Goal: Transaction & Acquisition: Purchase product/service

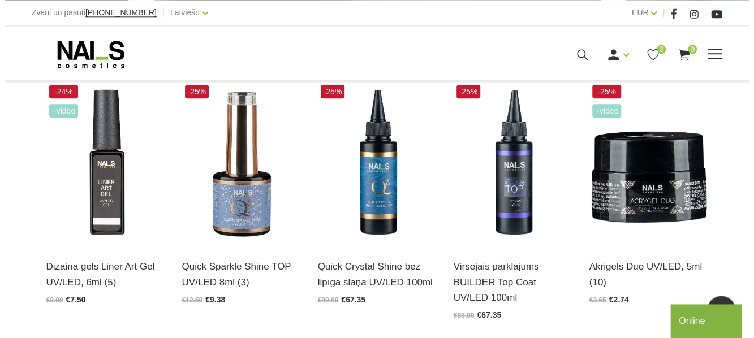
scroll to position [258, 0]
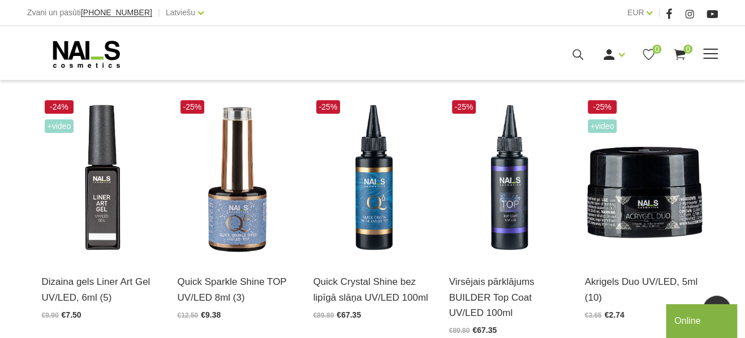
click at [576, 58] on icon at bounding box center [577, 54] width 14 height 14
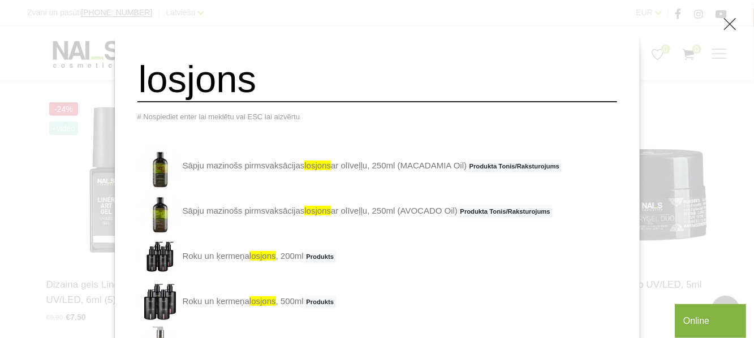
scroll to position [170, 0]
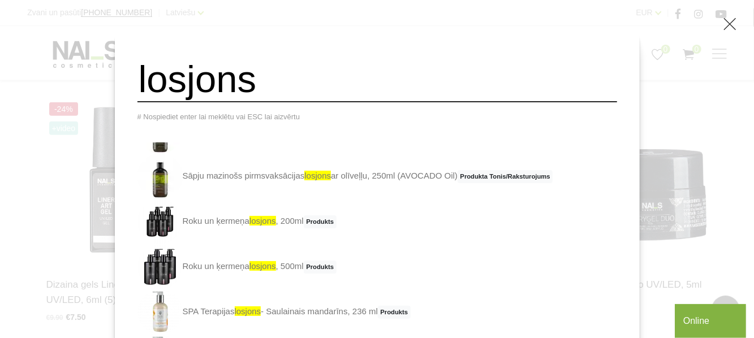
type input "losjons"
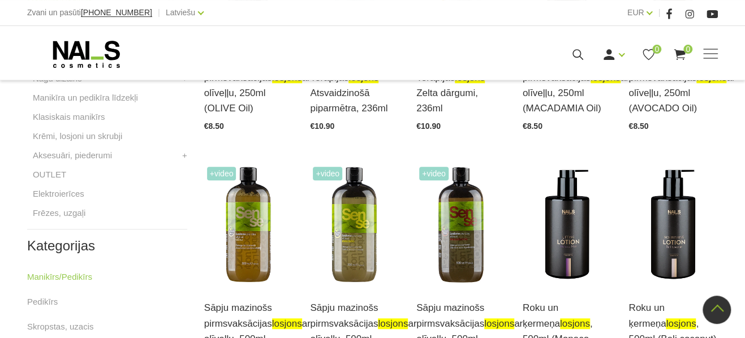
scroll to position [416, 0]
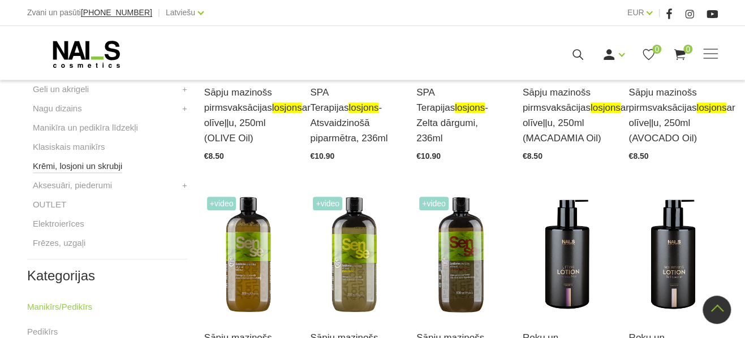
click at [83, 171] on link "Krēmi, losjoni un skrubji" at bounding box center [77, 166] width 89 height 14
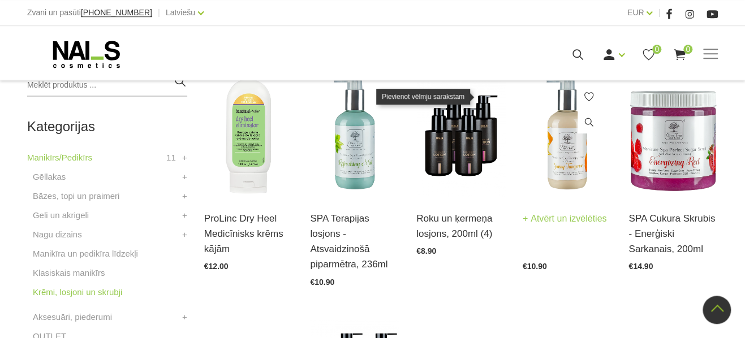
scroll to position [297, 0]
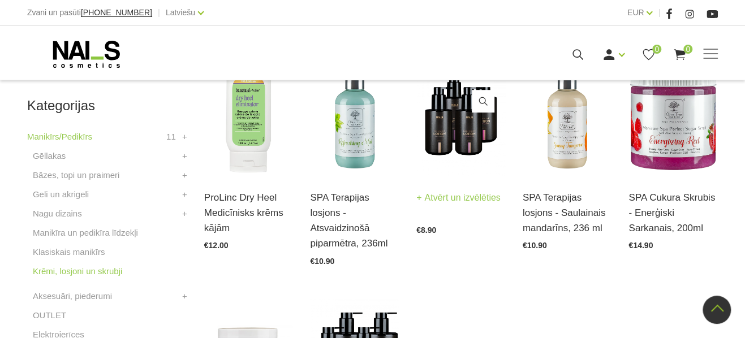
click at [431, 144] on img at bounding box center [460, 114] width 89 height 123
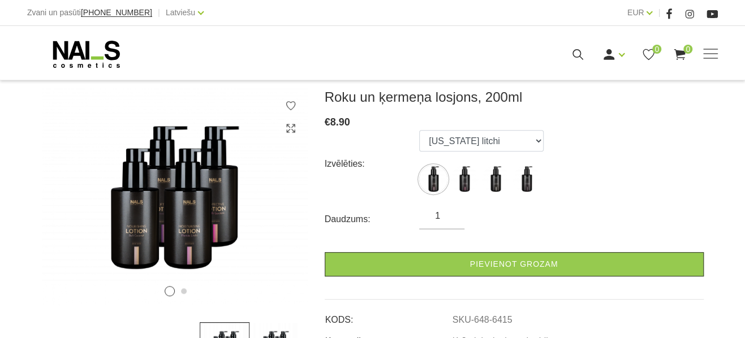
scroll to position [178, 0]
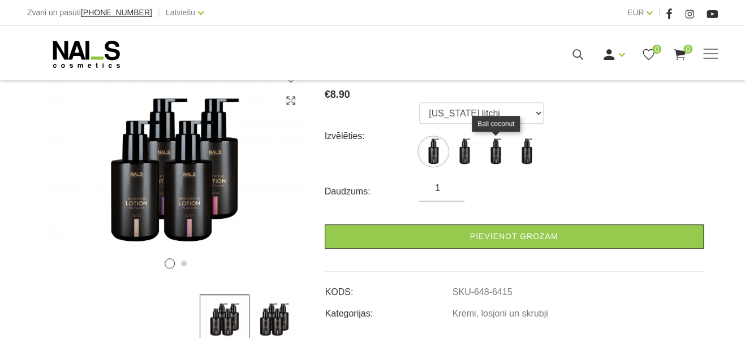
click at [501, 154] on img at bounding box center [495, 151] width 28 height 28
select select "6417"
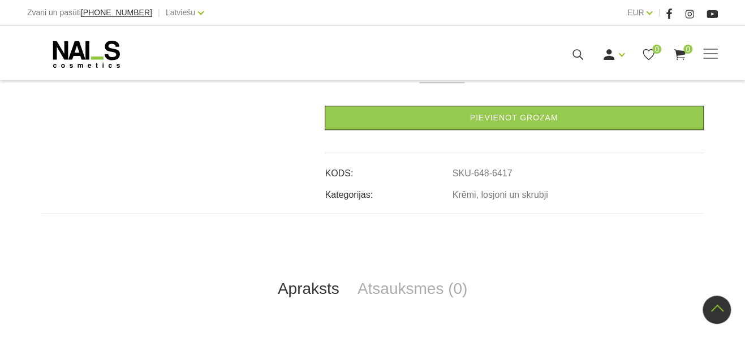
scroll to position [0, 0]
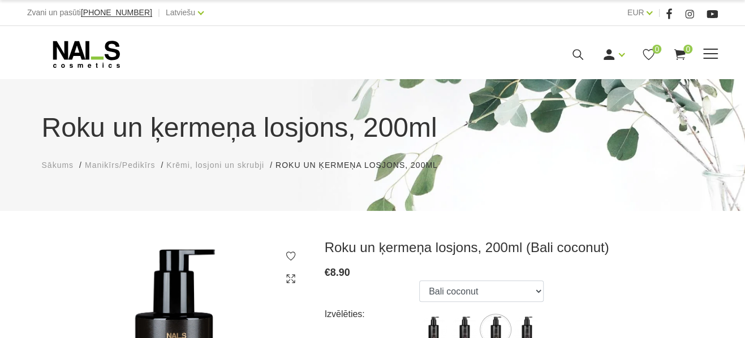
click at [92, 58] on icon at bounding box center [86, 54] width 119 height 28
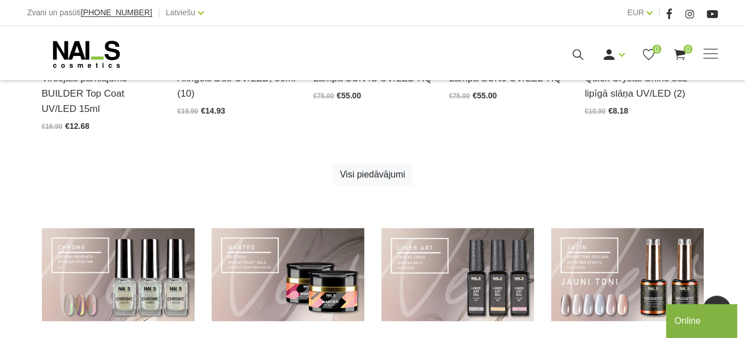
scroll to position [793, 0]
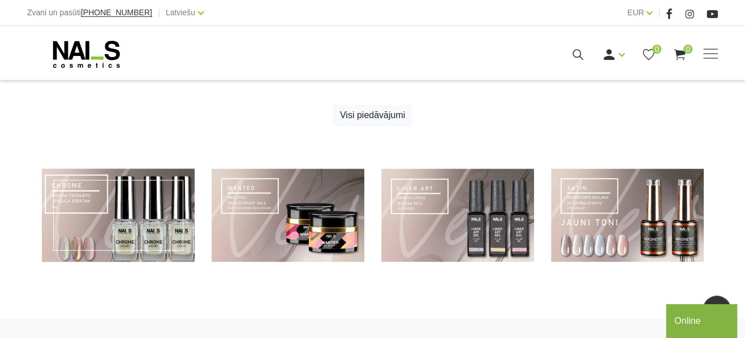
click at [140, 171] on link at bounding box center [118, 214] width 153 height 93
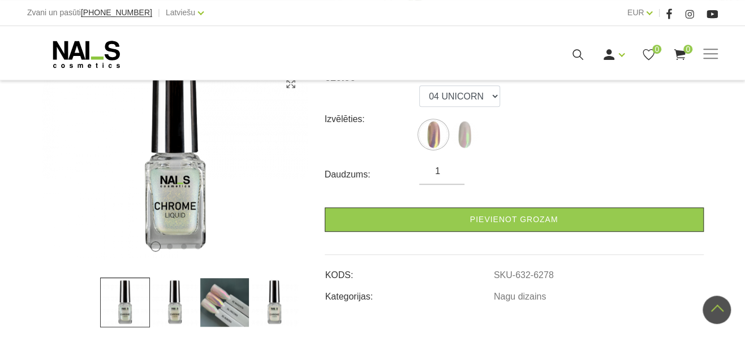
scroll to position [178, 0]
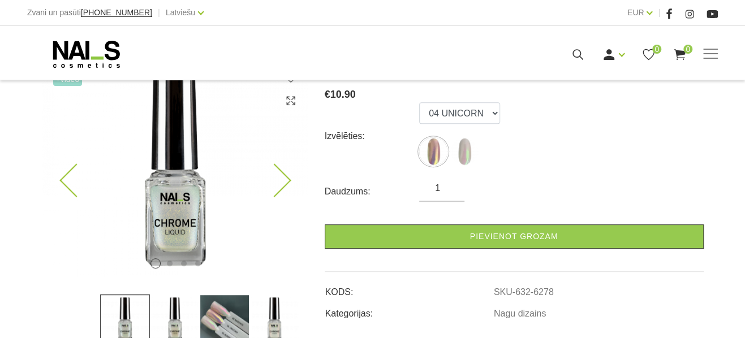
click at [280, 182] on icon at bounding box center [273, 180] width 33 height 33
click at [280, 183] on icon at bounding box center [273, 180] width 33 height 33
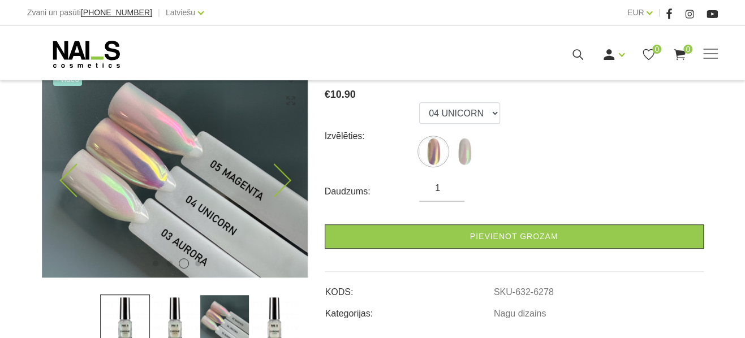
click at [280, 183] on icon at bounding box center [273, 180] width 33 height 33
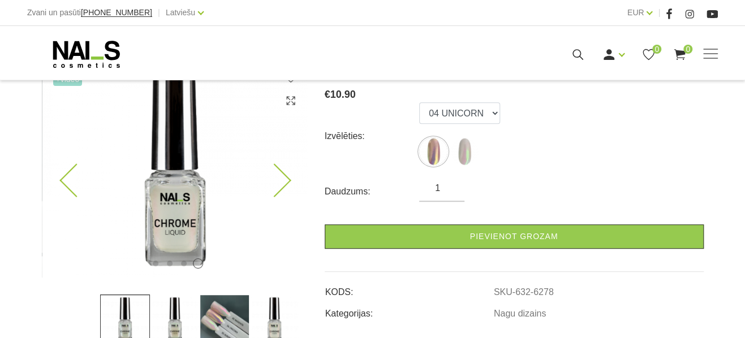
click at [280, 183] on icon at bounding box center [273, 180] width 33 height 33
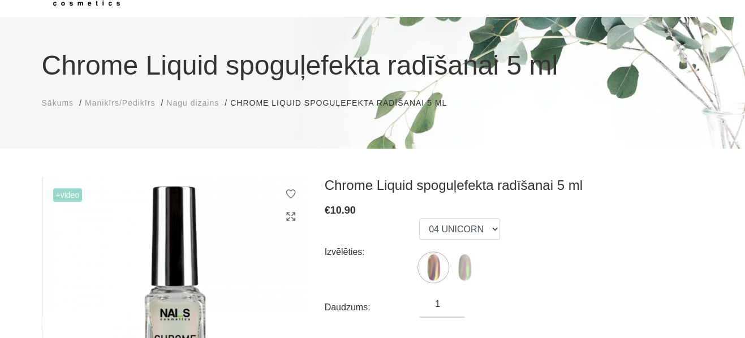
scroll to position [0, 0]
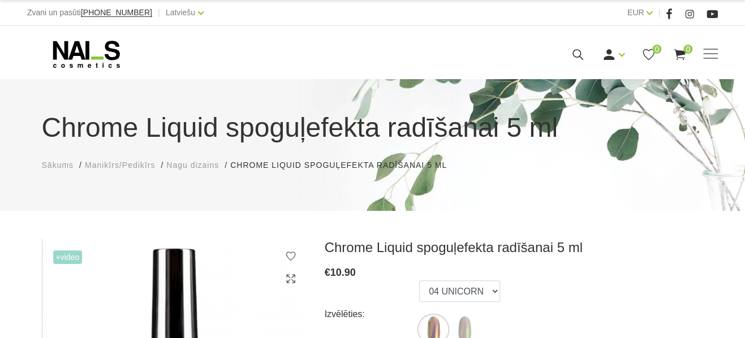
click at [530, 287] on div "Izvēlēties: 04 UNICORN 03 AURORA" at bounding box center [514, 314] width 379 height 68
click at [64, 53] on icon at bounding box center [86, 54] width 119 height 28
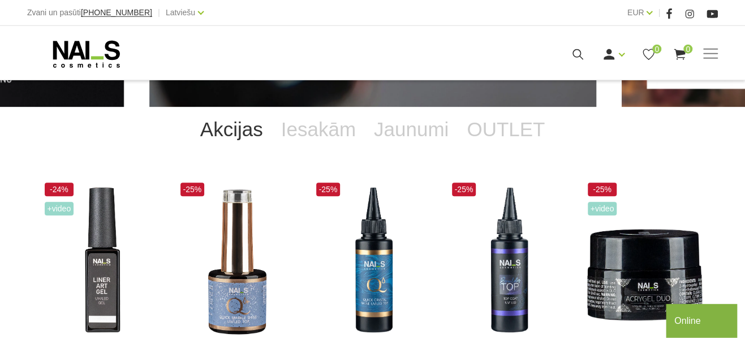
scroll to position [178, 0]
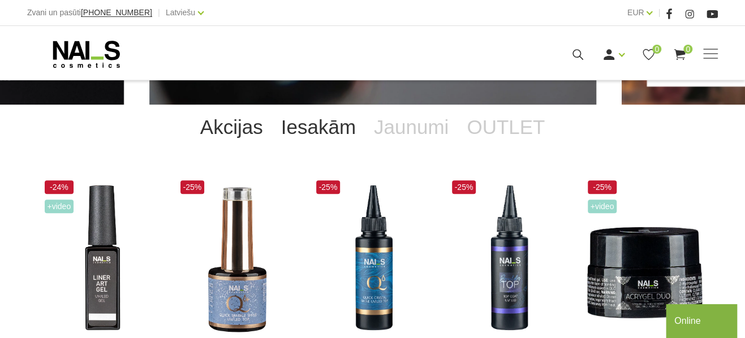
click at [301, 133] on link "Iesakām" at bounding box center [318, 127] width 93 height 45
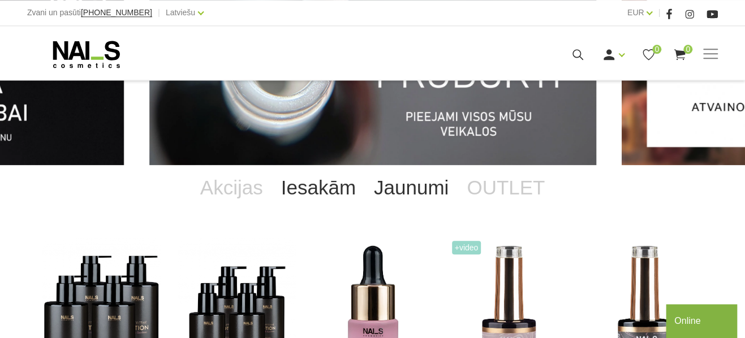
scroll to position [119, 0]
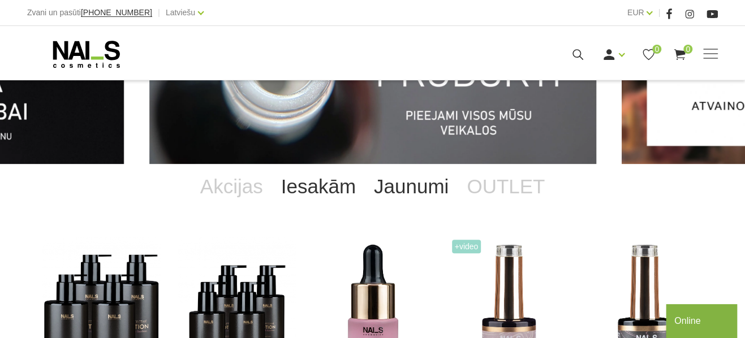
click at [425, 189] on link "Jaunumi" at bounding box center [411, 186] width 93 height 45
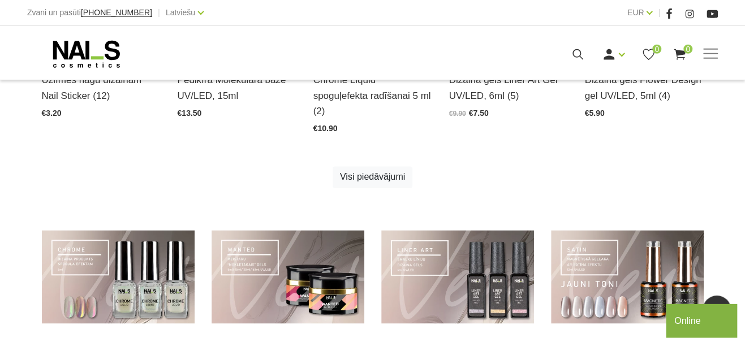
scroll to position [831, 0]
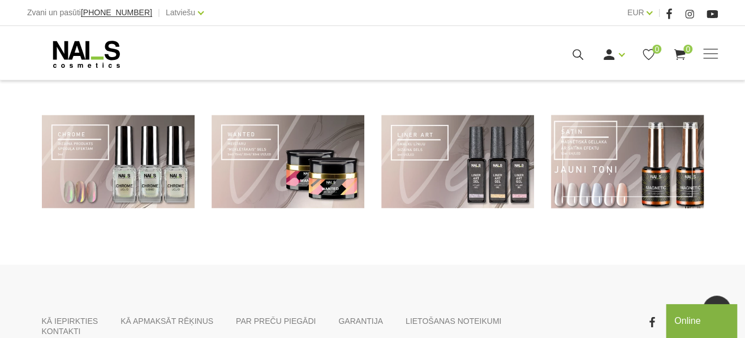
click at [595, 157] on link at bounding box center [627, 161] width 153 height 93
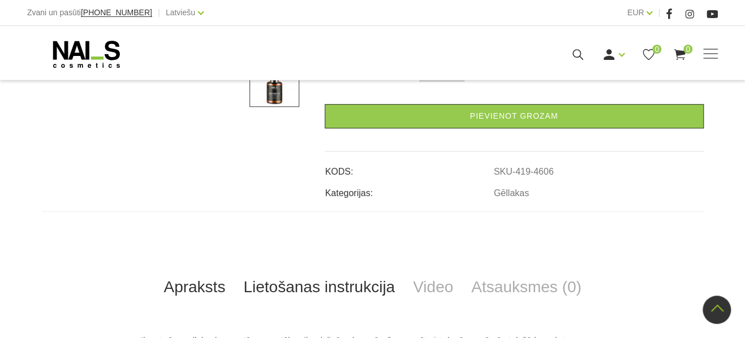
scroll to position [594, 0]
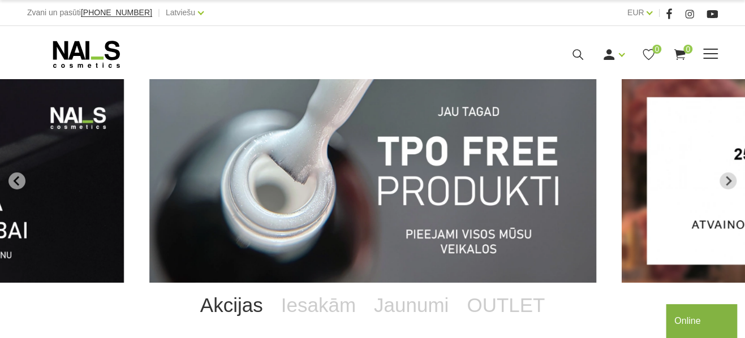
click at [720, 55] on div "Manikīrs Gēllakas Bāzes, topi un praimeri Geli un akrigeli Nagu dizains [GEOGRA…" at bounding box center [372, 54] width 707 height 28
click at [708, 53] on span at bounding box center [710, 53] width 15 height 1
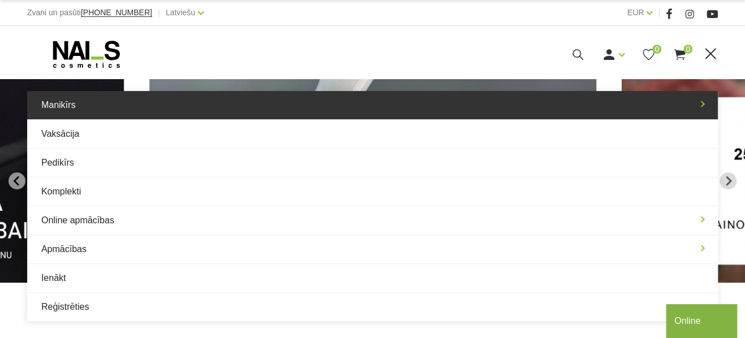
click at [129, 114] on link "Manikīrs" at bounding box center [372, 105] width 690 height 28
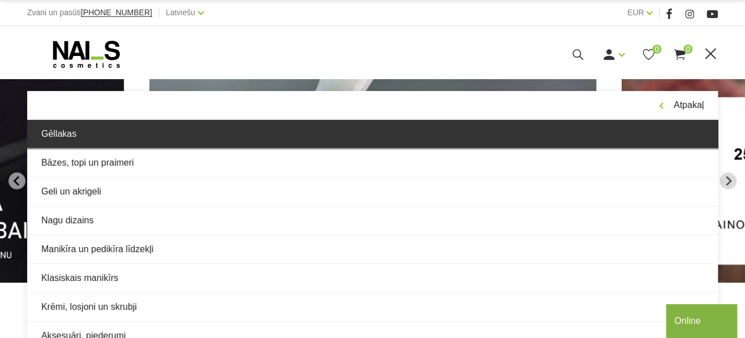
scroll to position [59, 0]
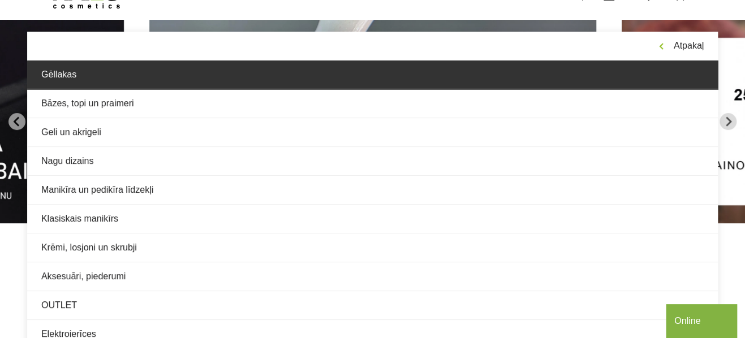
click at [164, 85] on link "Gēllakas" at bounding box center [372, 74] width 690 height 28
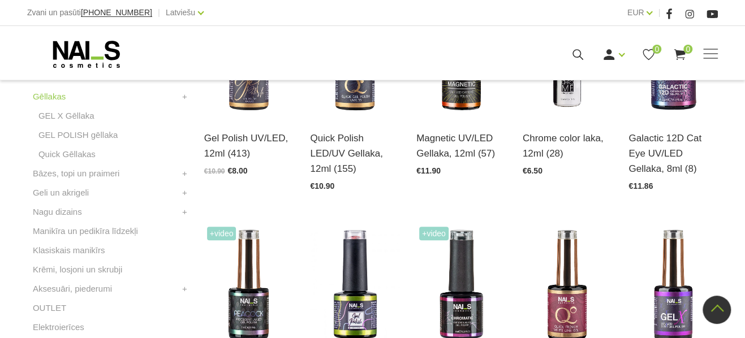
scroll to position [475, 0]
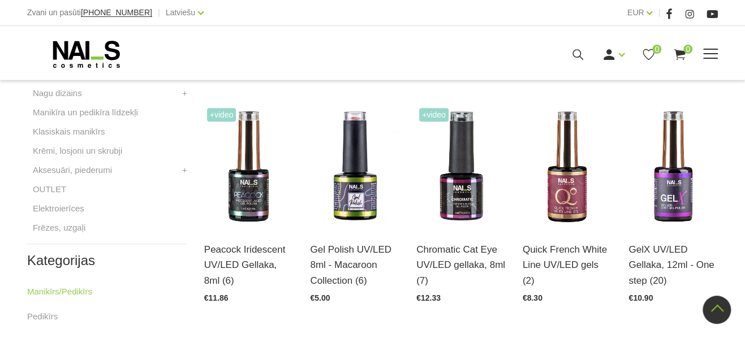
click at [570, 57] on div "Ienākt Reģistrēties 0 0" at bounding box center [494, 54] width 383 height 14
click at [578, 58] on icon at bounding box center [577, 54] width 14 height 14
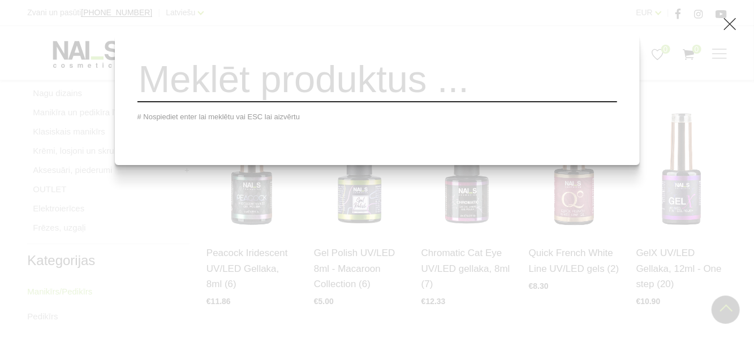
click at [671, 233] on div "# Nospiediet enter lai meklētu vai ESC lai aizvērtu" at bounding box center [377, 169] width 754 height 338
click at [727, 27] on icon at bounding box center [730, 24] width 14 height 14
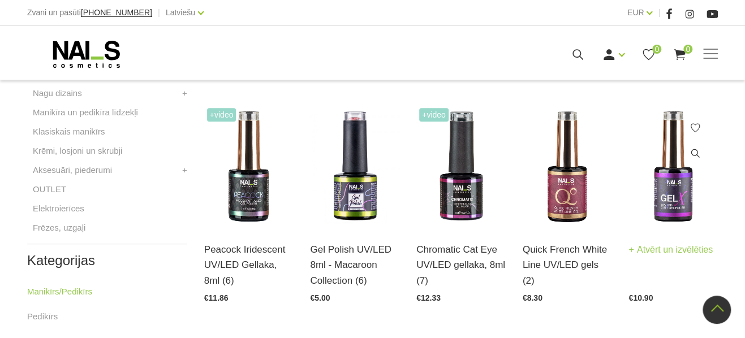
click at [672, 206] on img at bounding box center [672, 166] width 89 height 123
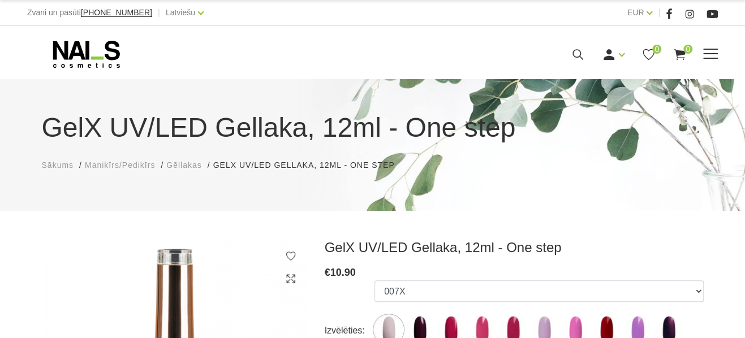
click at [712, 54] on span at bounding box center [710, 53] width 15 height 1
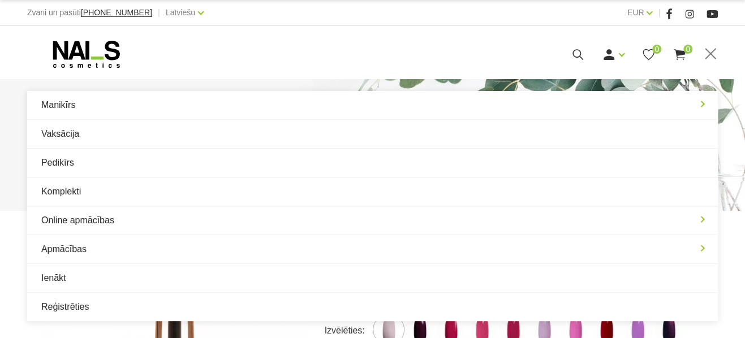
click at [163, 83] on div "GelX UV/LED Gellaka, 12ml - One step Sākums Manikīrs/Pedikīrs Gēllakas GelX UV/…" at bounding box center [372, 145] width 745 height 132
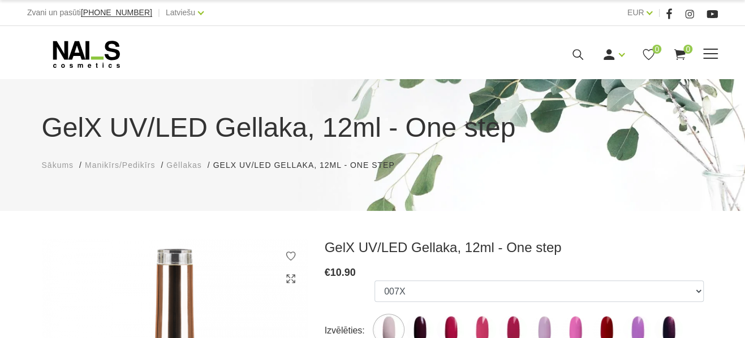
click at [703, 58] on span at bounding box center [710, 54] width 15 height 11
